Goal: Communication & Community: Ask a question

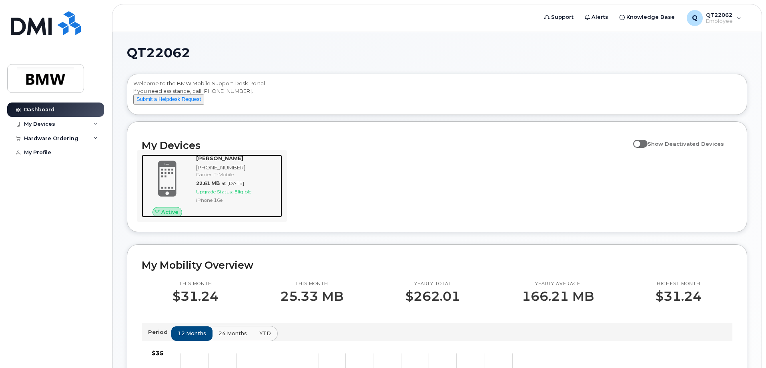
click at [207, 161] on strong "[PERSON_NAME]" at bounding box center [219, 158] width 47 height 6
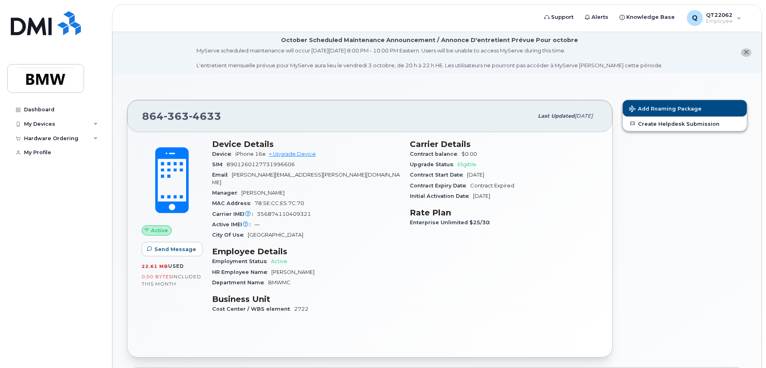
click at [295, 167] on span "8901260127731996606" at bounding box center [261, 164] width 68 height 6
click at [295, 165] on span "8901260127731996606" at bounding box center [261, 164] width 68 height 6
click at [183, 249] on span "Send Message" at bounding box center [175, 249] width 42 height 8
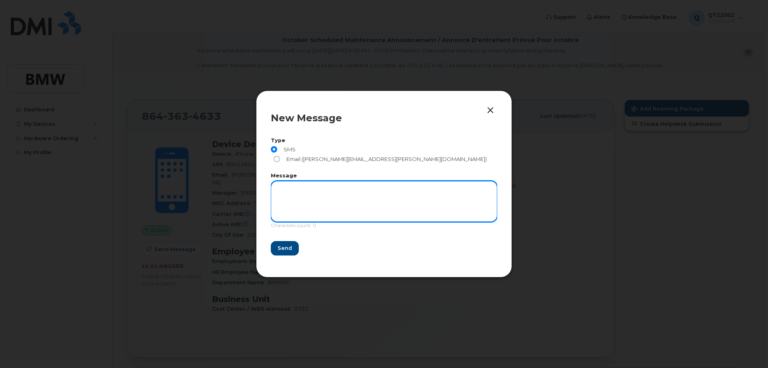
click at [311, 188] on textarea at bounding box center [384, 201] width 227 height 41
type textarea "test"
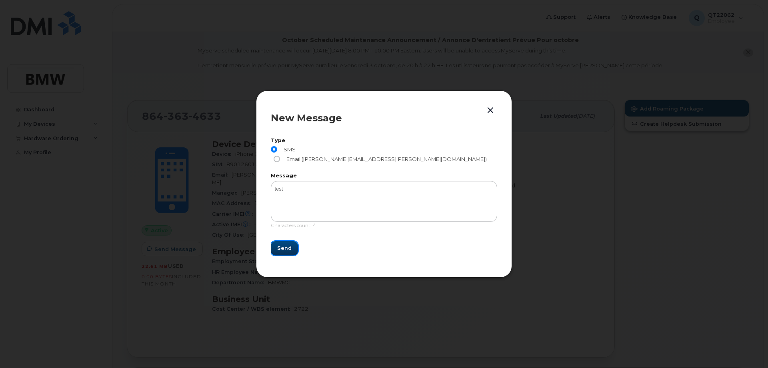
click at [291, 241] on button "Send" at bounding box center [284, 248] width 27 height 14
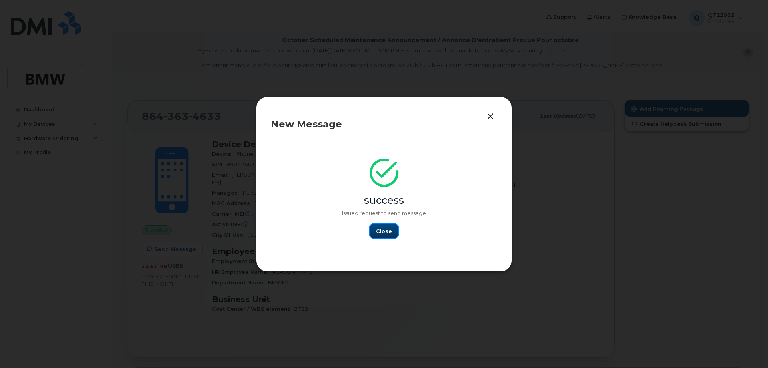
click at [387, 232] on span "Close" at bounding box center [384, 231] width 16 height 8
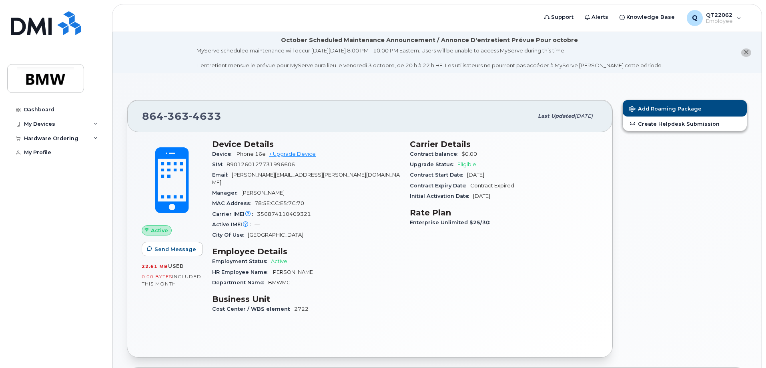
click at [185, 227] on div "Active" at bounding box center [172, 230] width 61 height 10
click at [728, 177] on div "Add Roaming Package Create Helpdesk Submission" at bounding box center [685, 228] width 134 height 267
click at [461, 272] on div "Carrier Details Contract balance $0.00 Upgrade Status Eligible Contract Start D…" at bounding box center [504, 229] width 198 height 191
